Goal: Task Accomplishment & Management: Use online tool/utility

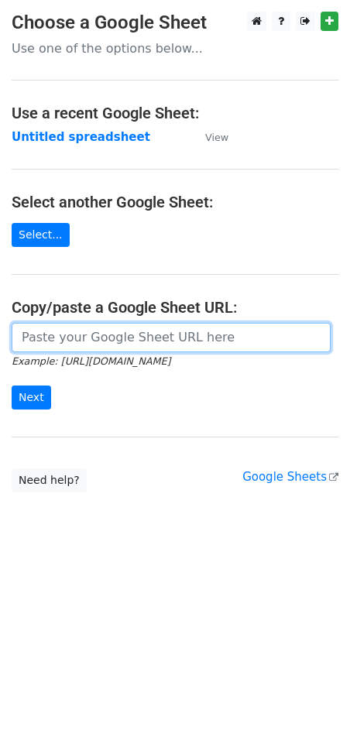
click at [94, 329] on input "url" at bounding box center [171, 337] width 319 height 29
paste input "[URL][DOMAIN_NAME]"
type input "[URL][DOMAIN_NAME]"
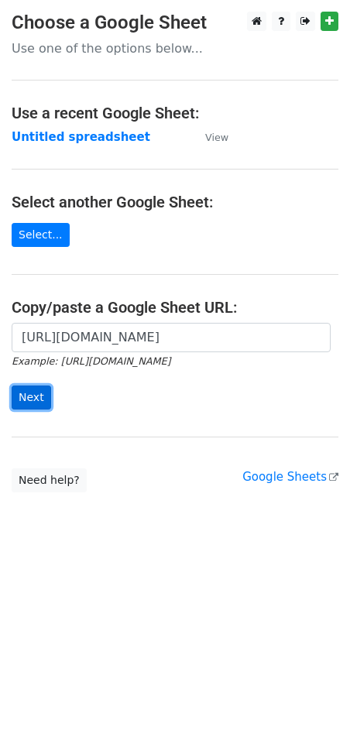
scroll to position [0, 0]
click at [32, 398] on input "Next" at bounding box center [31, 398] width 39 height 24
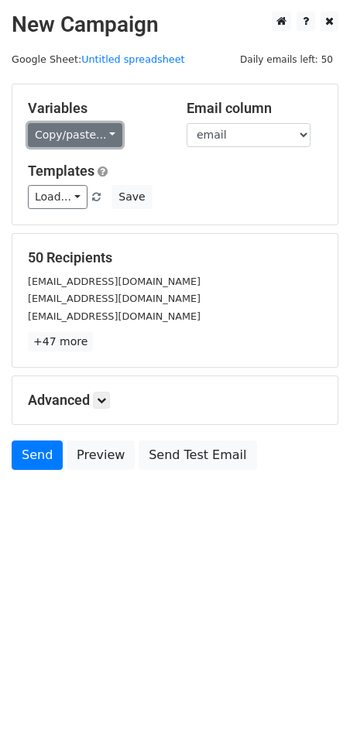
click at [101, 142] on link "Copy/paste..." at bounding box center [75, 135] width 94 height 24
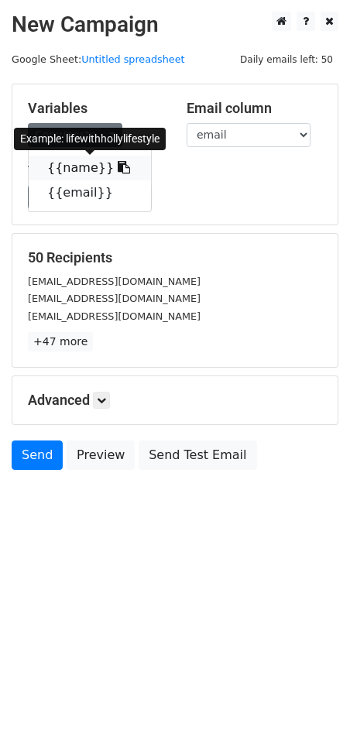
click at [118, 171] on icon at bounding box center [124, 167] width 12 height 12
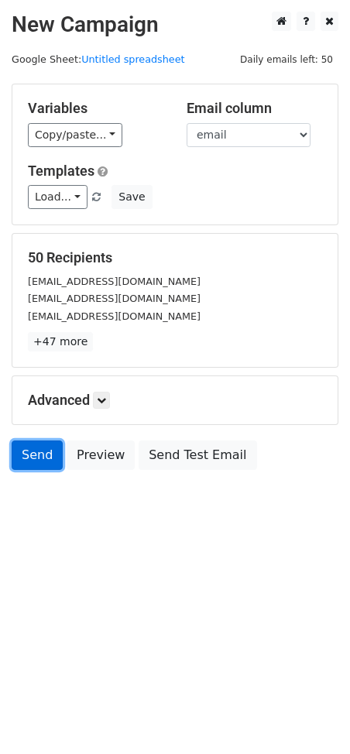
click at [41, 453] on link "Send" at bounding box center [37, 454] width 51 height 29
